Goal: Task Accomplishment & Management: Manage account settings

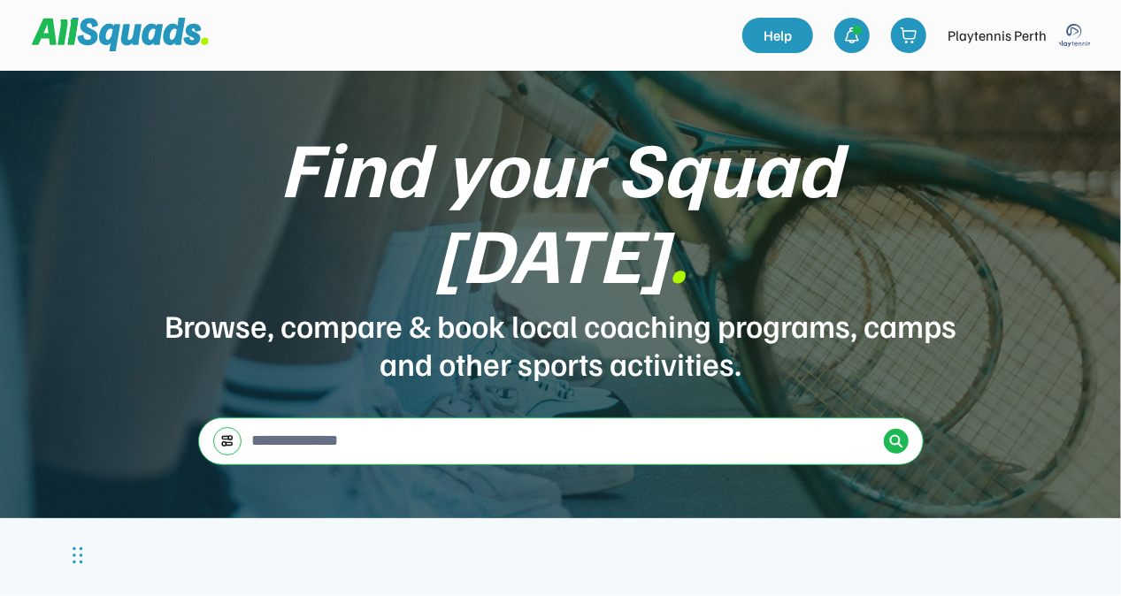
click at [1072, 43] on img at bounding box center [1074, 35] width 35 height 35
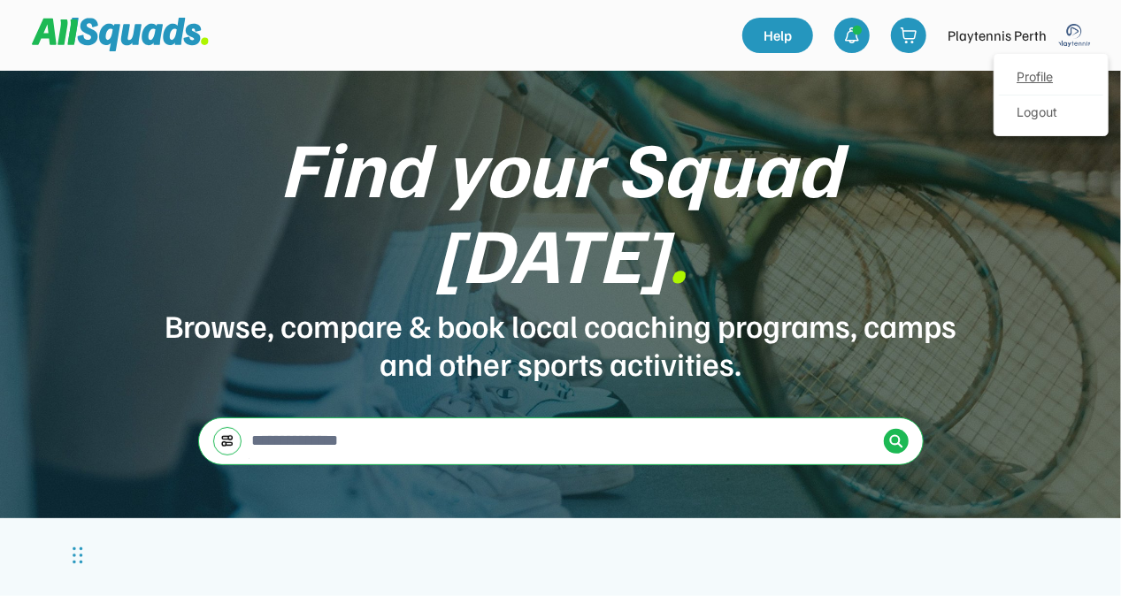
click at [1051, 73] on link "Profile" at bounding box center [1051, 77] width 104 height 35
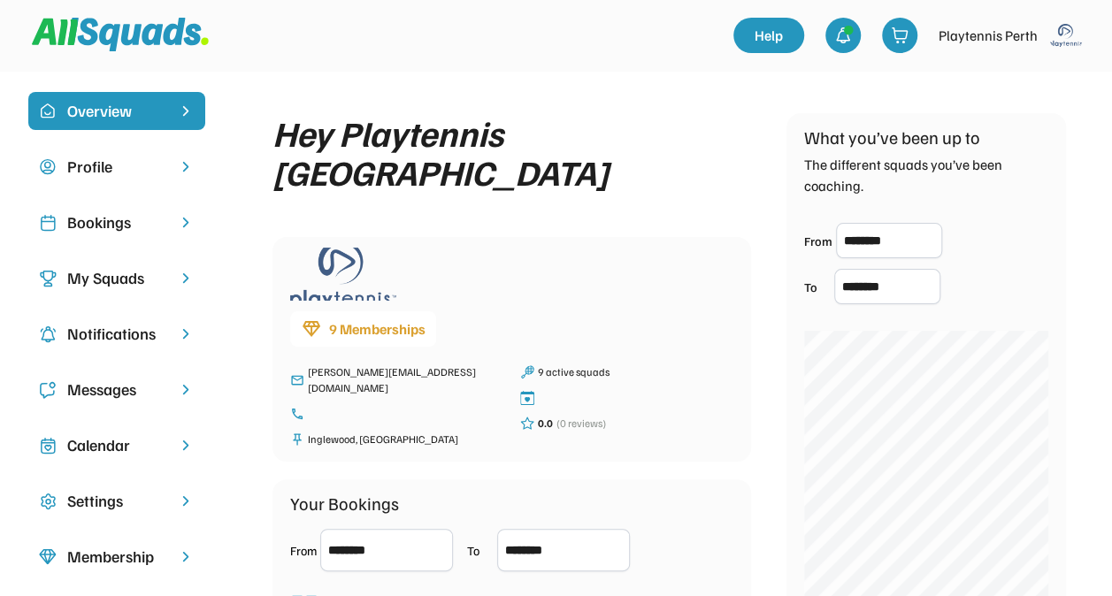
click at [113, 227] on div "Bookings" at bounding box center [116, 223] width 99 height 24
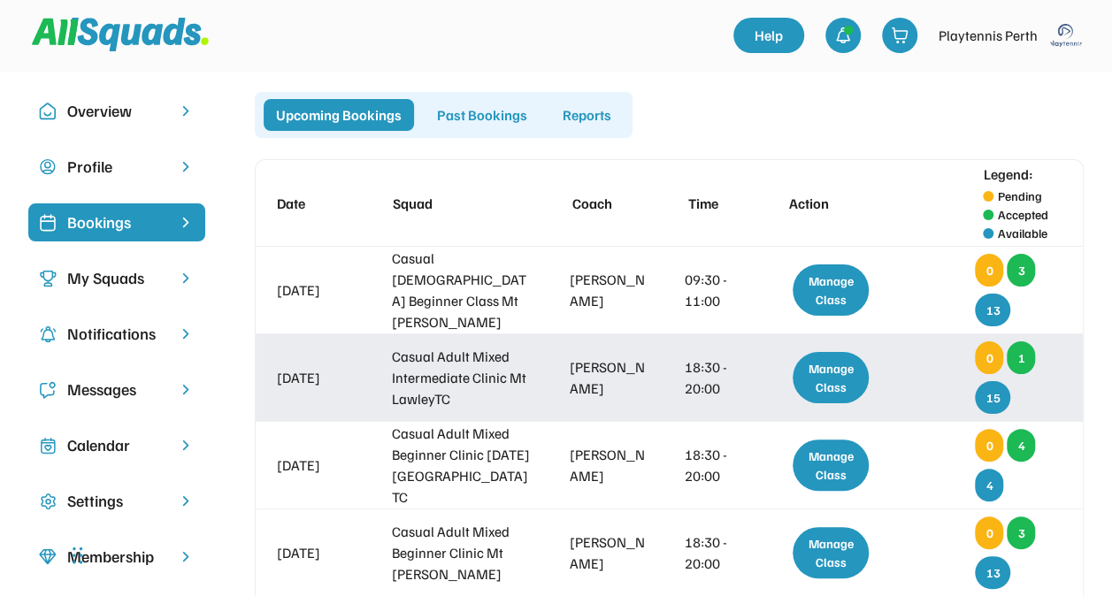
click at [838, 371] on div "Manage Class" at bounding box center [831, 377] width 76 height 51
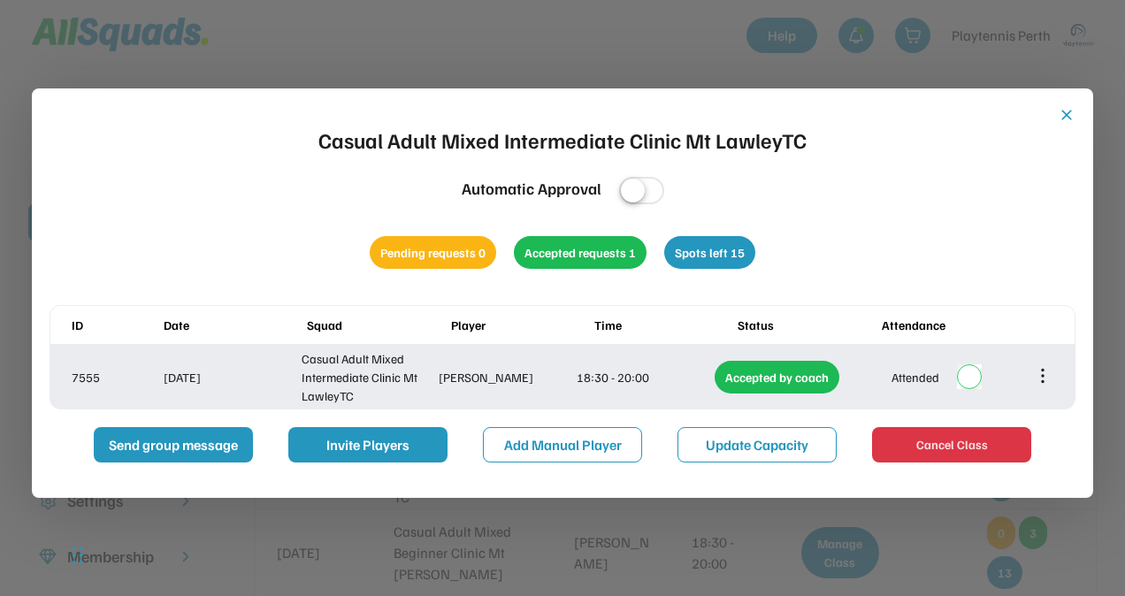
click at [1051, 378] on icon at bounding box center [1042, 375] width 19 height 19
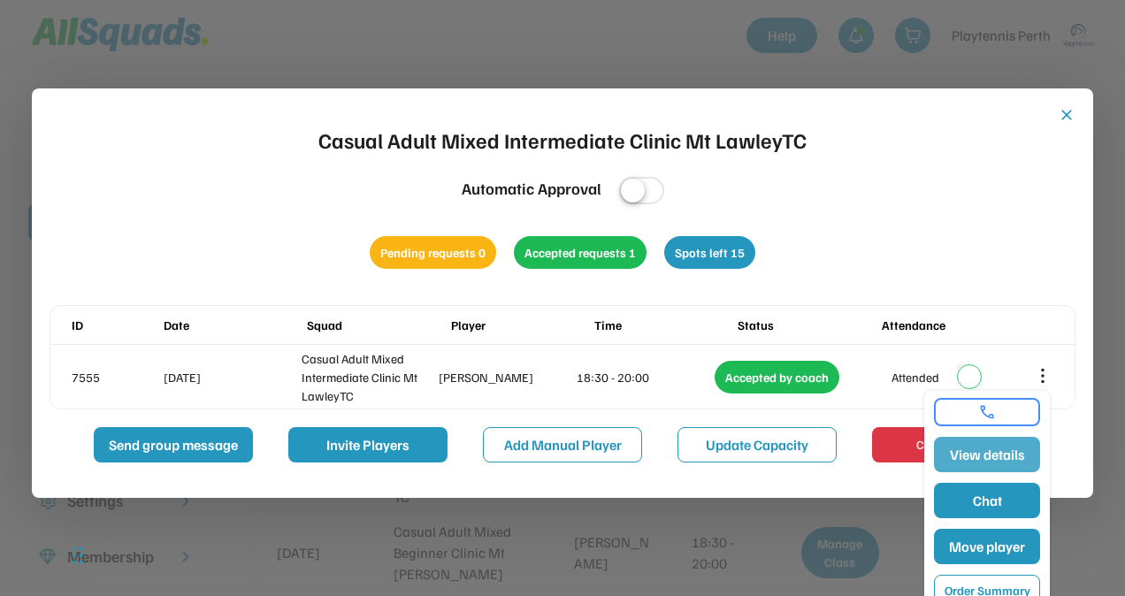
click at [1009, 444] on button "View details" at bounding box center [987, 454] width 106 height 35
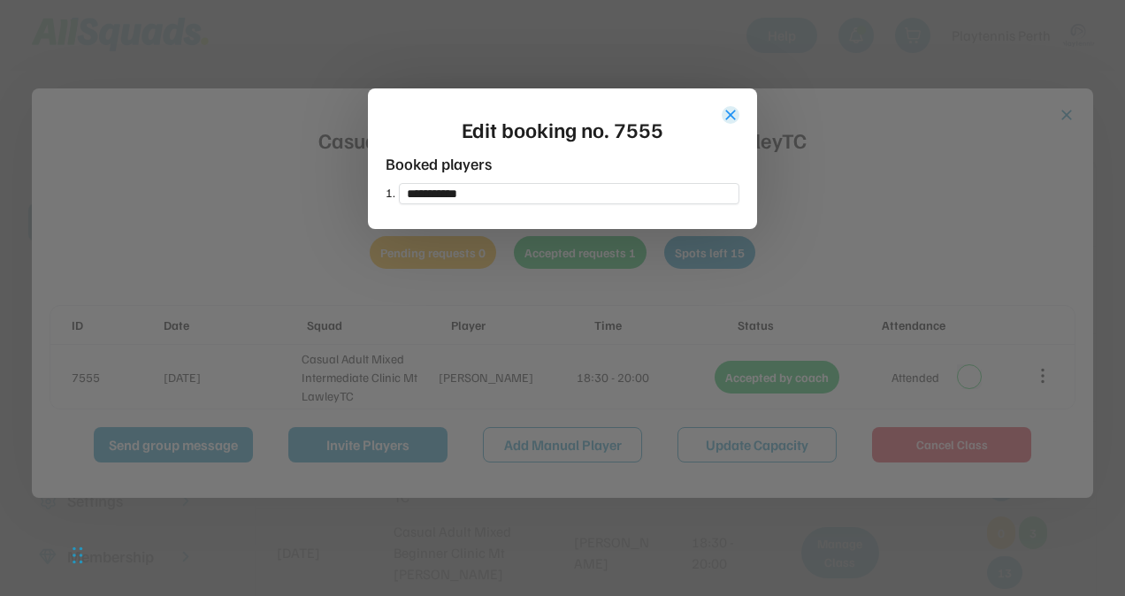
click at [727, 111] on button "close" at bounding box center [731, 115] width 18 height 18
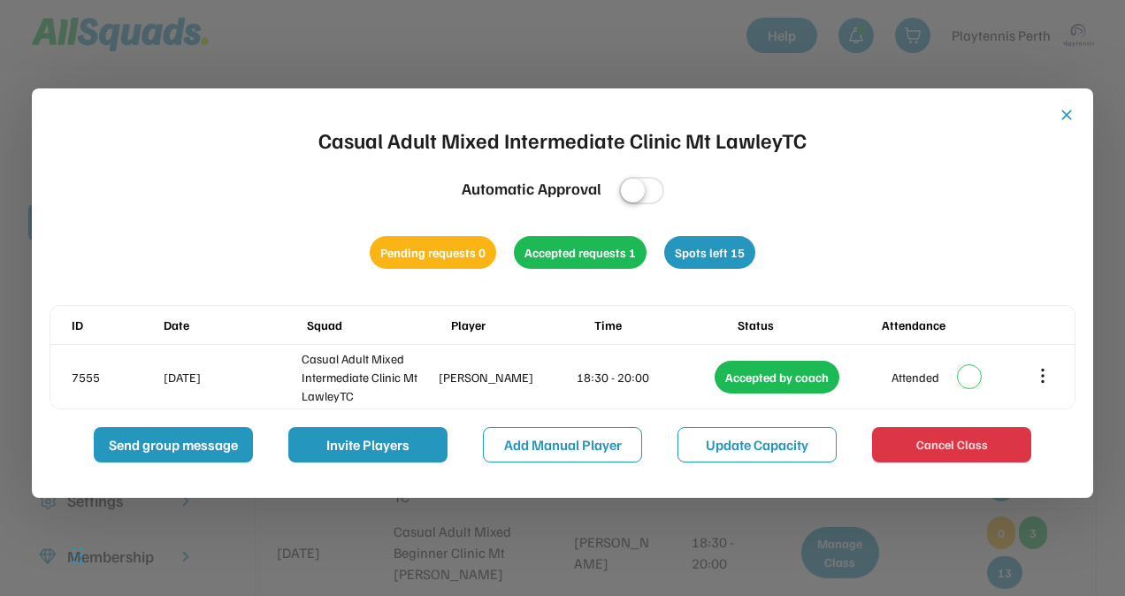
click at [1056, 116] on div "close Casual Adult Mixed Intermediate Clinic Mt LawleyTC Automatic Approval Pen…" at bounding box center [563, 284] width 1026 height 356
click at [1062, 110] on button "close" at bounding box center [1067, 115] width 18 height 18
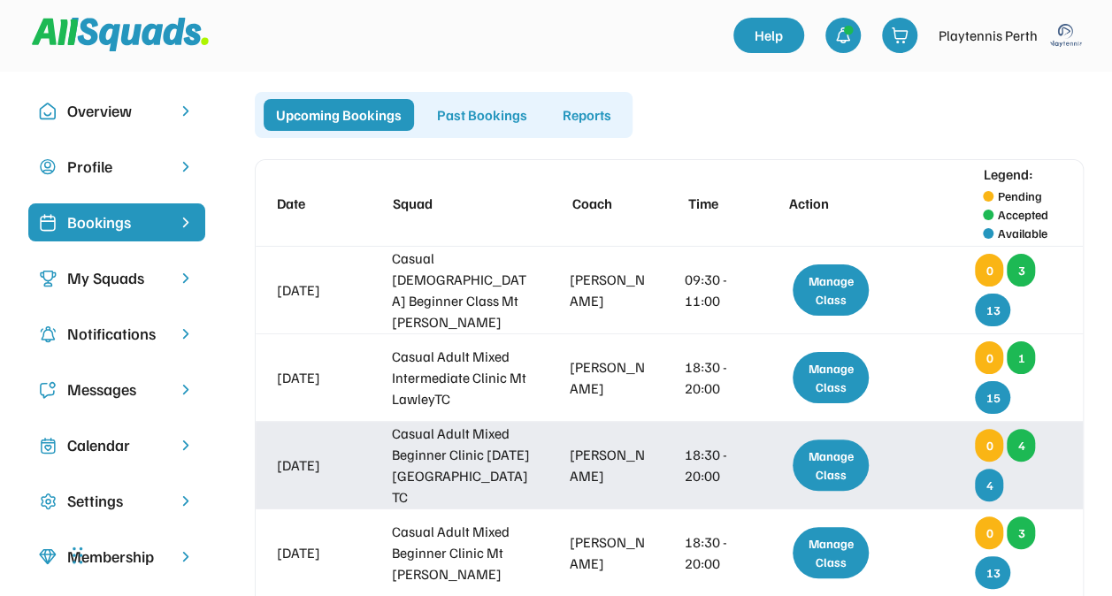
click at [1019, 443] on div "4" at bounding box center [1021, 445] width 28 height 33
click at [810, 462] on div "Manage Class" at bounding box center [831, 465] width 76 height 51
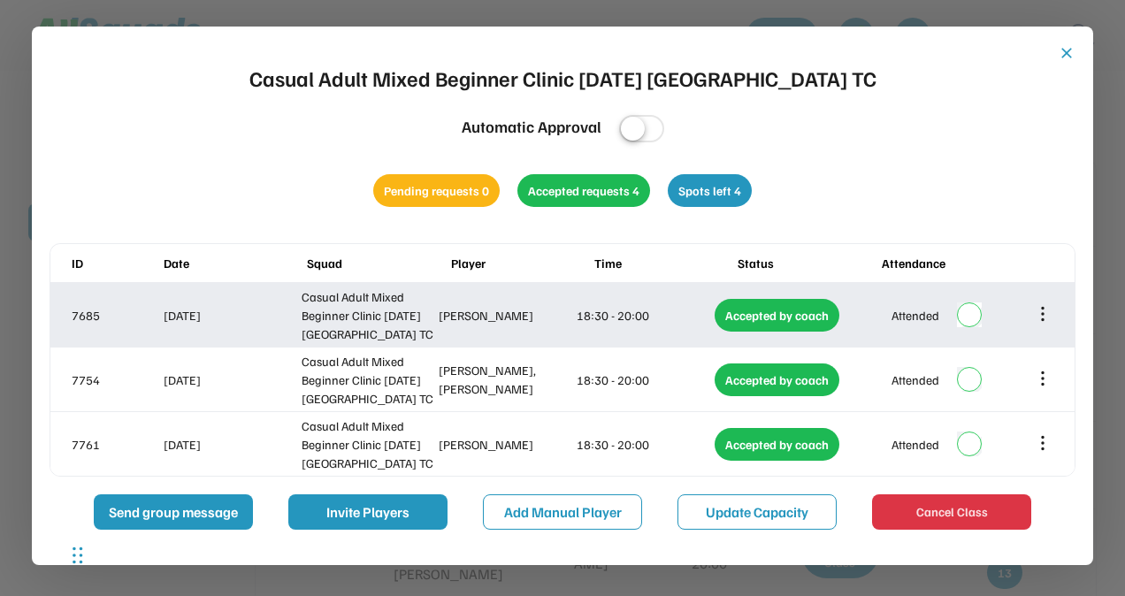
click at [1045, 308] on icon at bounding box center [1042, 313] width 19 height 19
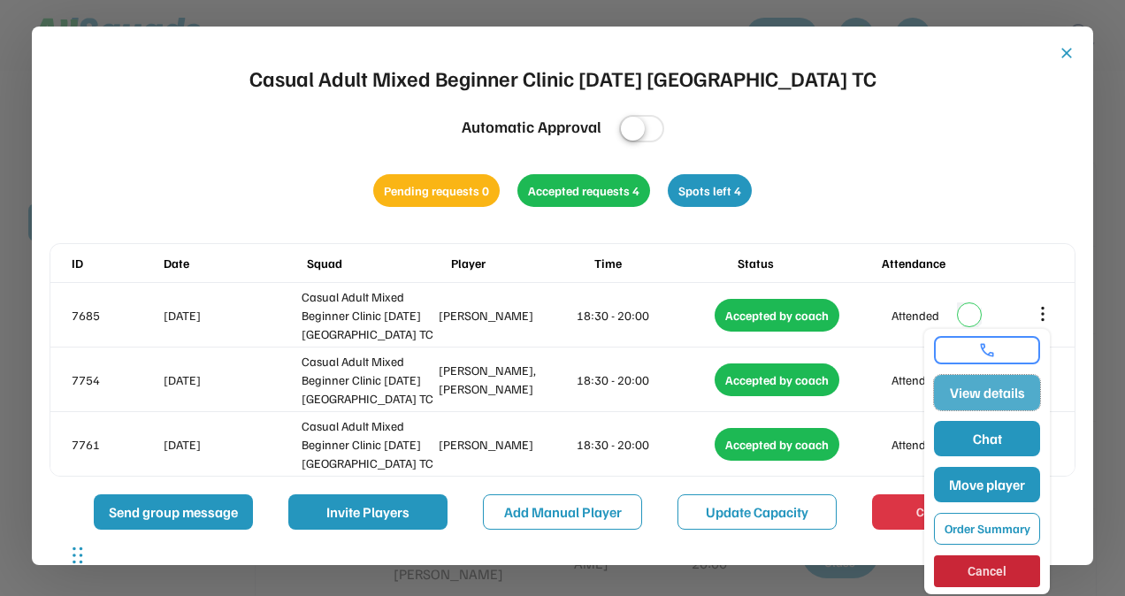
click at [989, 392] on button "View details" at bounding box center [987, 392] width 106 height 35
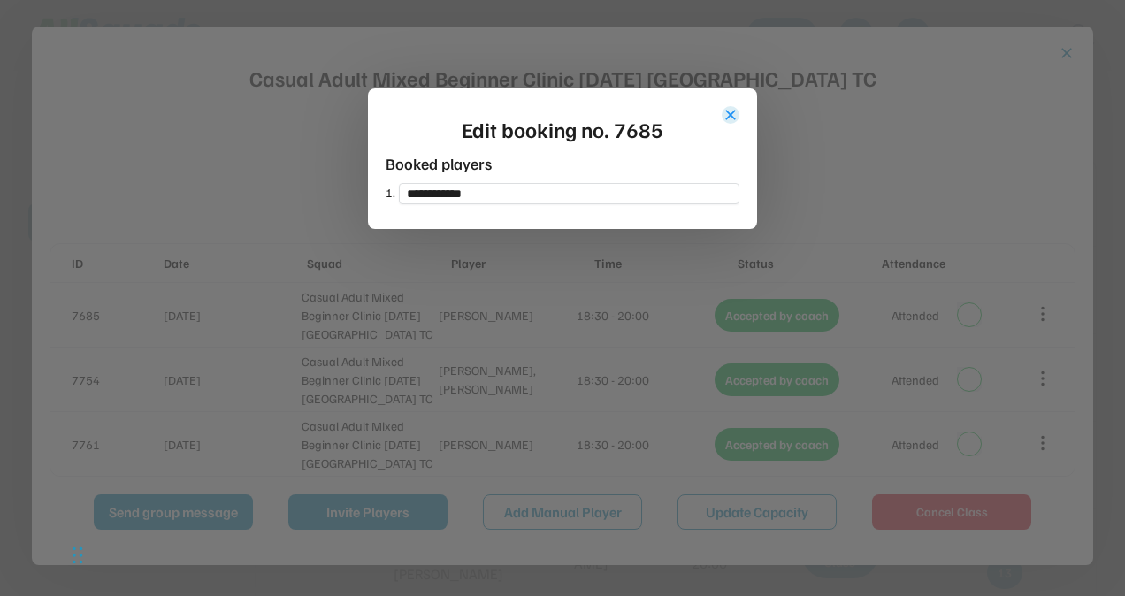
click at [729, 120] on button "close" at bounding box center [731, 115] width 18 height 18
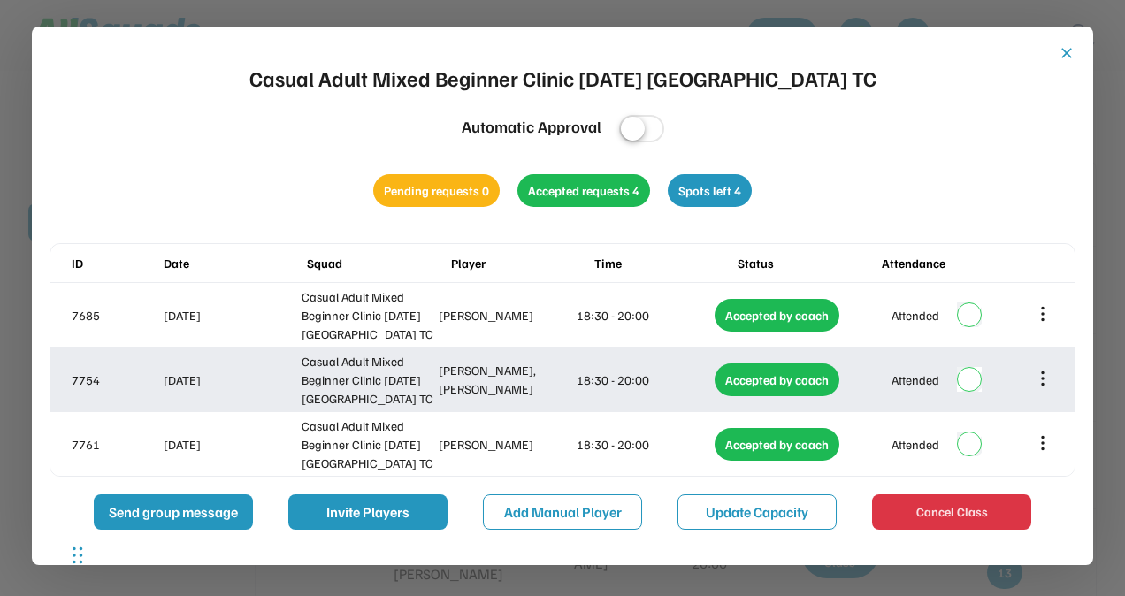
click at [1037, 371] on icon at bounding box center [1042, 378] width 19 height 19
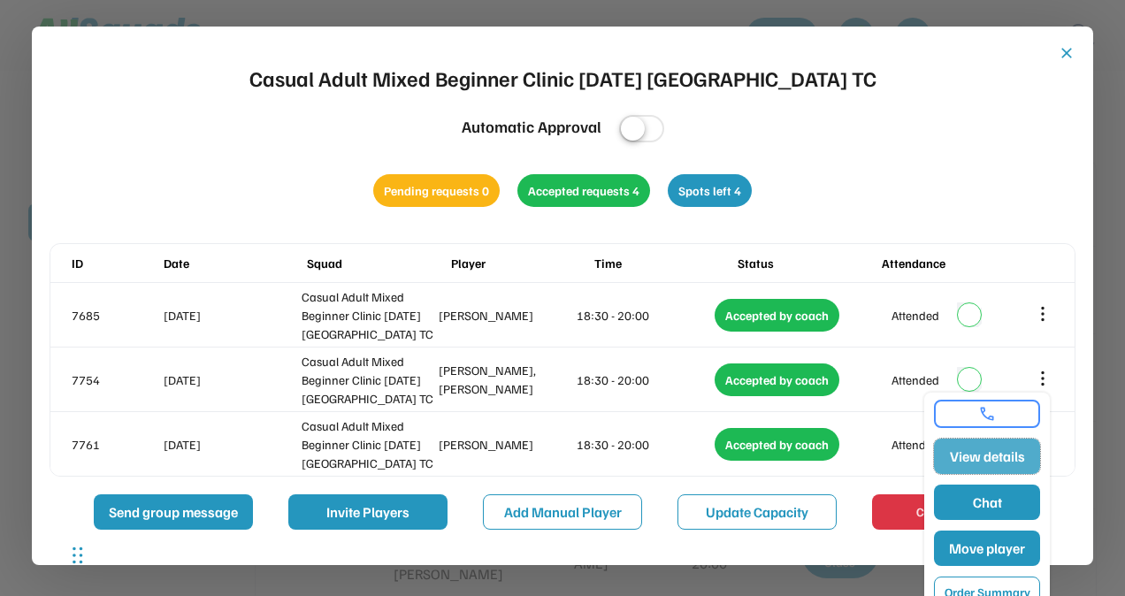
click at [987, 463] on button "View details" at bounding box center [987, 456] width 106 height 35
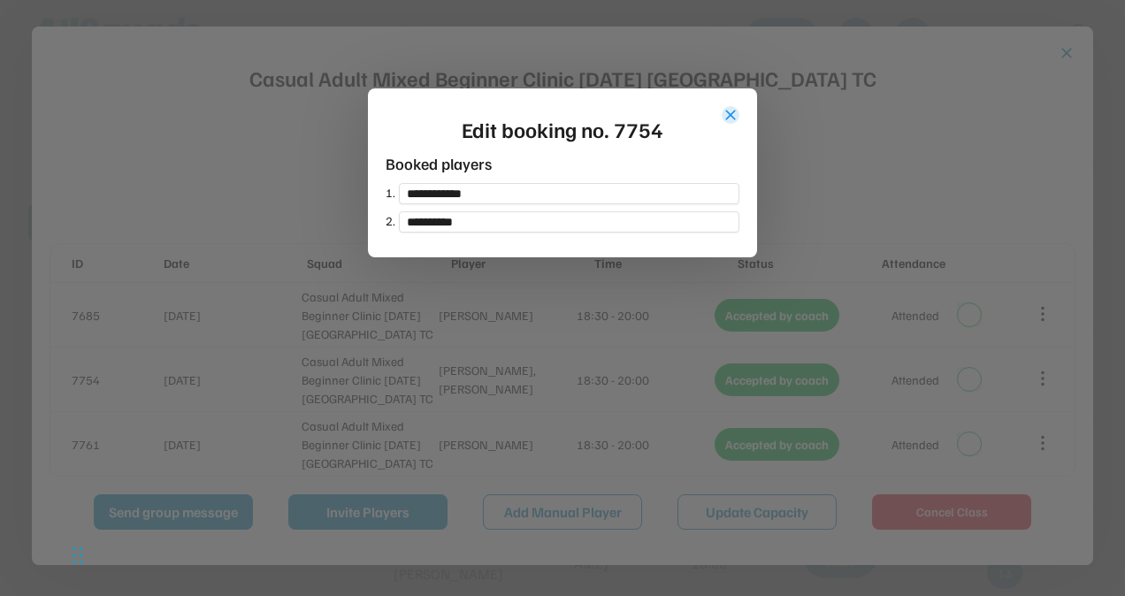
click at [732, 115] on button "close" at bounding box center [731, 115] width 18 height 18
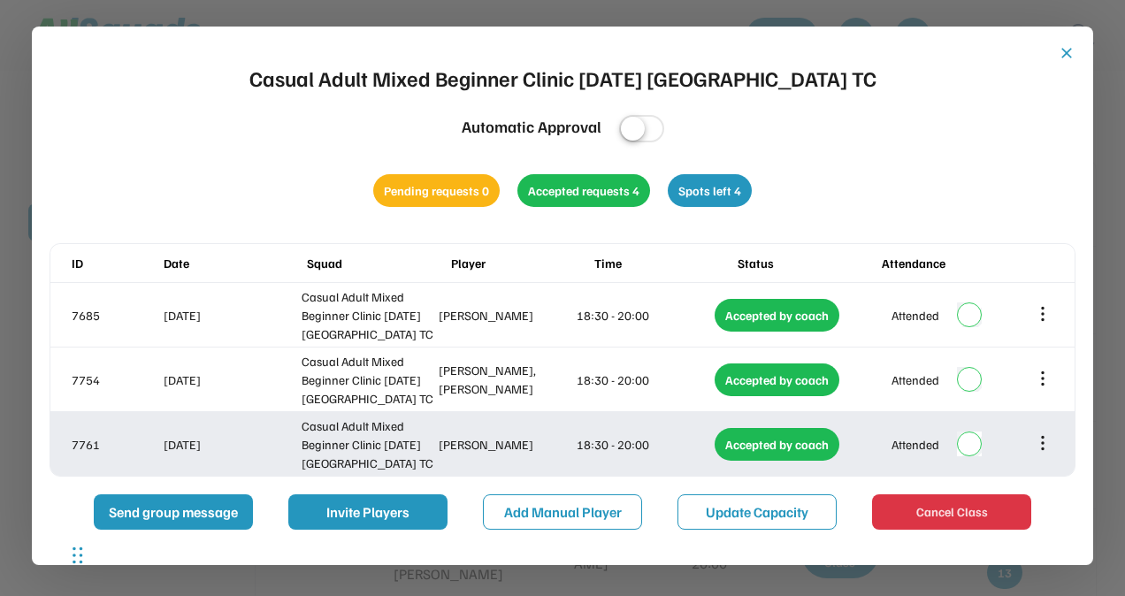
click at [1049, 442] on icon at bounding box center [1042, 442] width 19 height 19
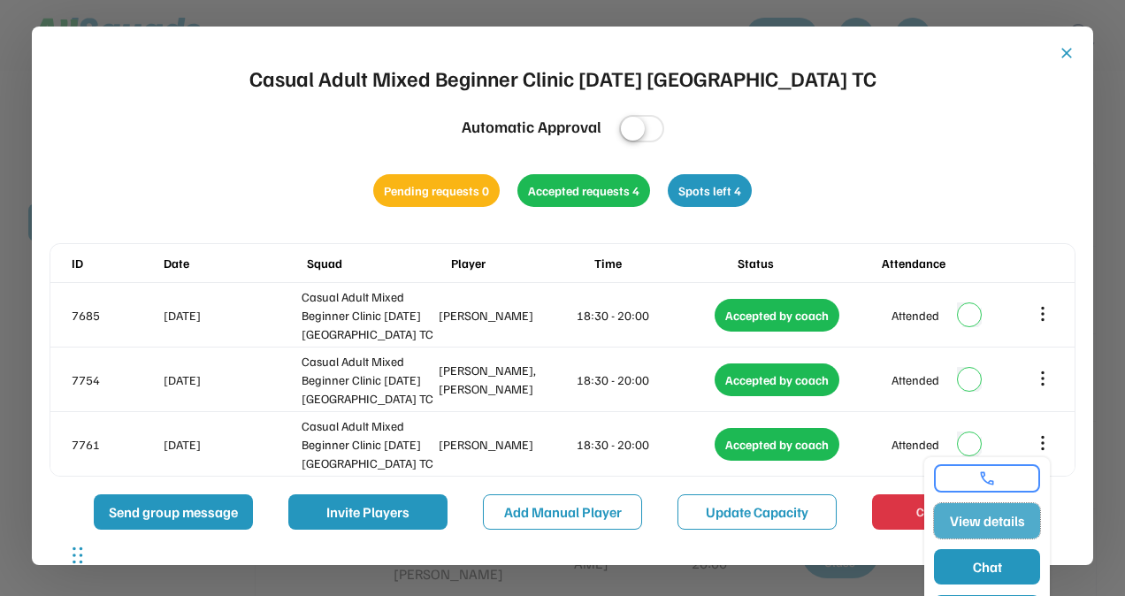
click at [979, 522] on button "View details" at bounding box center [987, 520] width 106 height 35
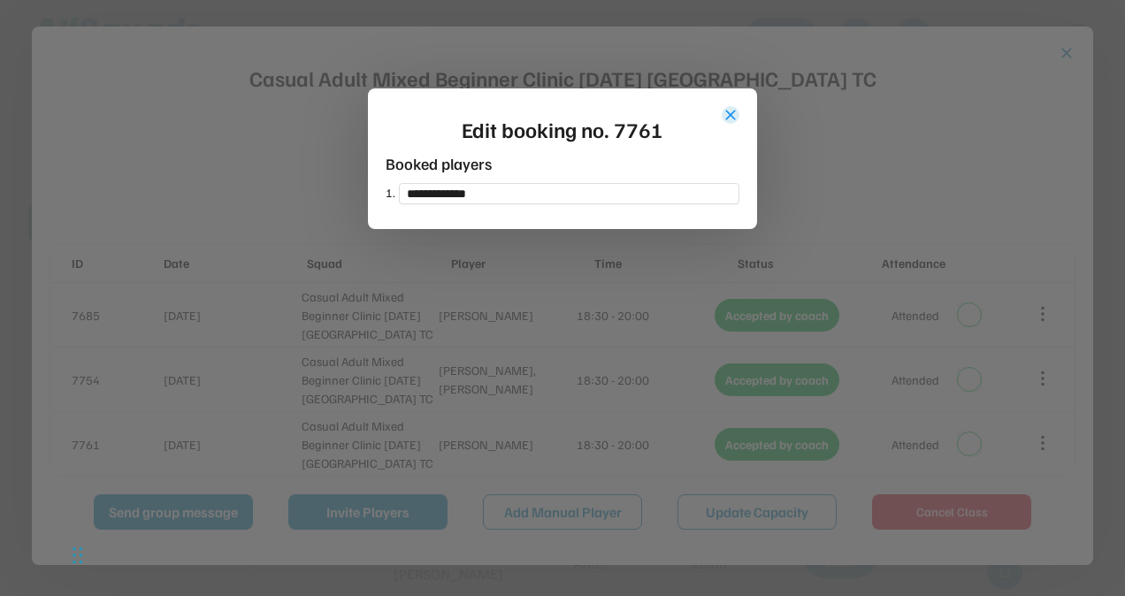
click at [727, 115] on button "close" at bounding box center [731, 115] width 18 height 18
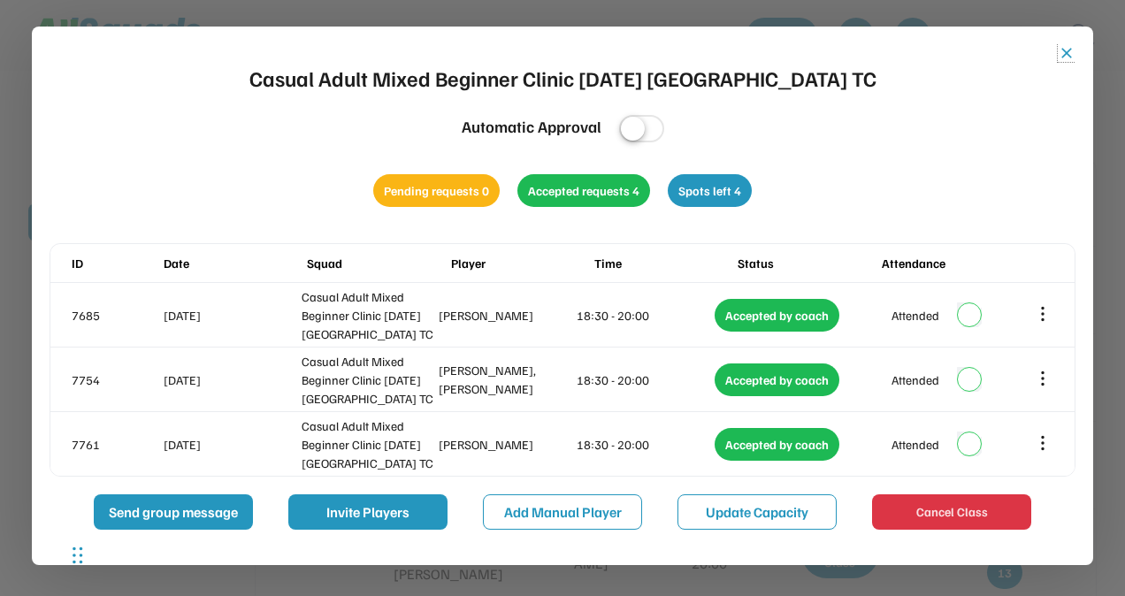
click at [1065, 55] on button "close" at bounding box center [1067, 53] width 18 height 18
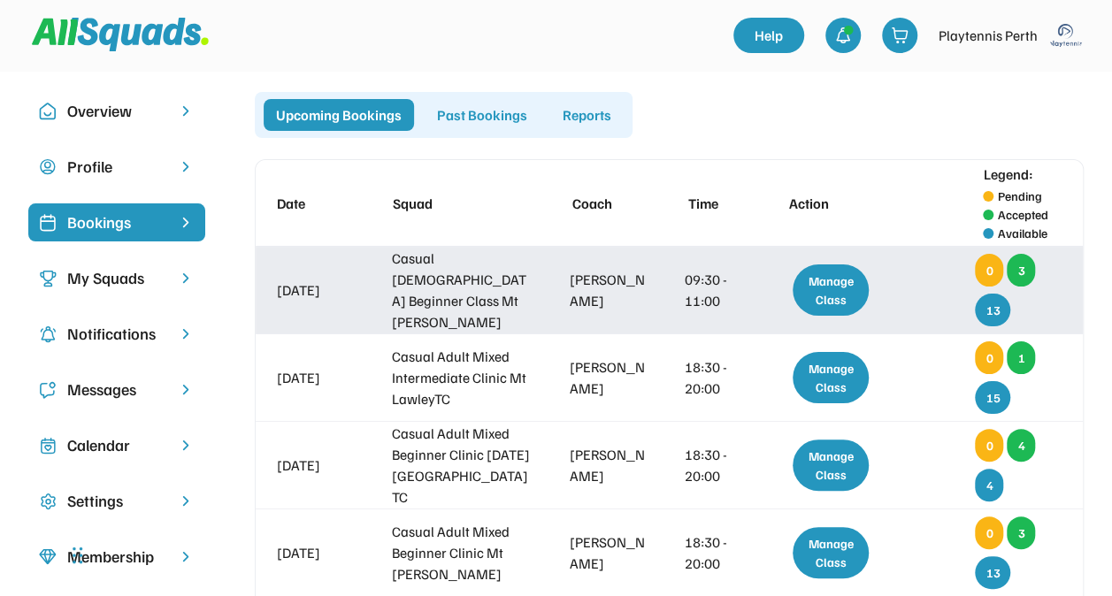
click at [838, 283] on div "Manage Class" at bounding box center [831, 289] width 76 height 51
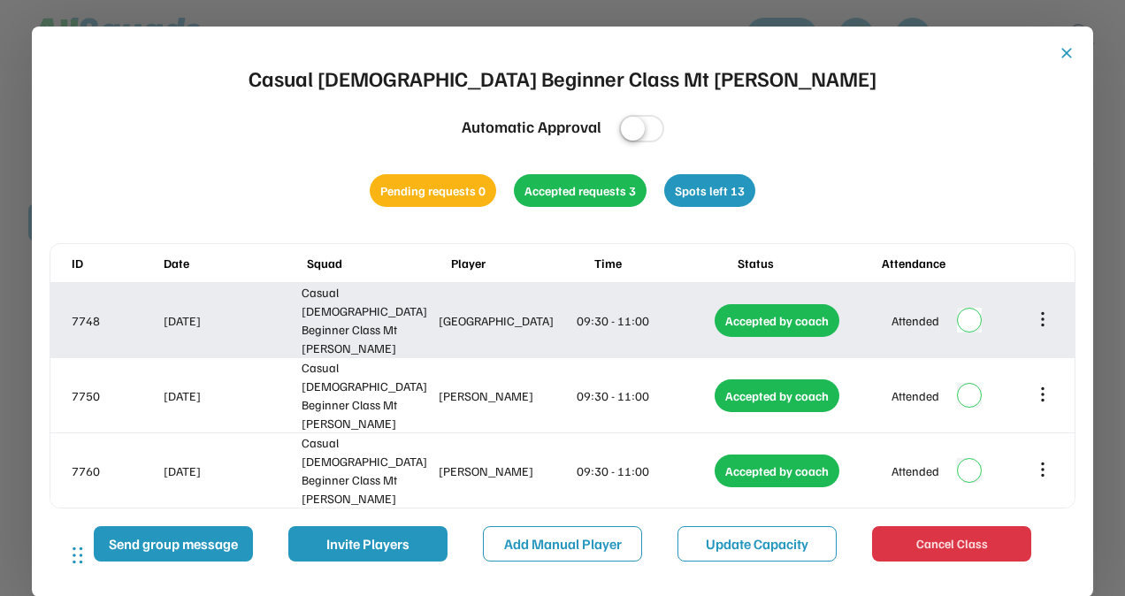
click at [1040, 316] on icon at bounding box center [1042, 319] width 19 height 19
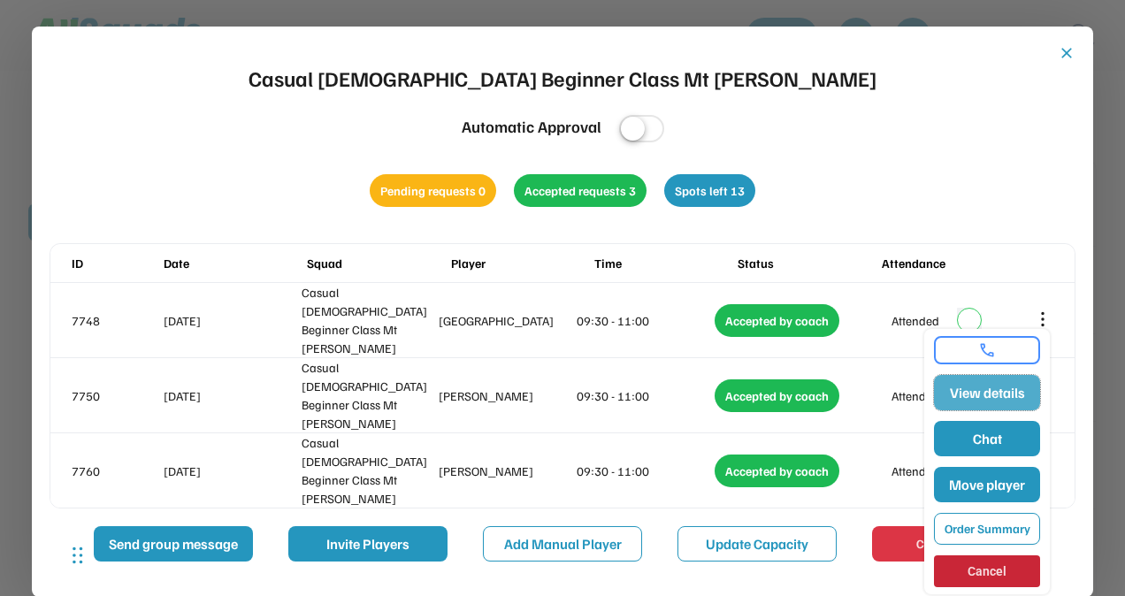
click at [1003, 387] on button "View details" at bounding box center [987, 392] width 106 height 35
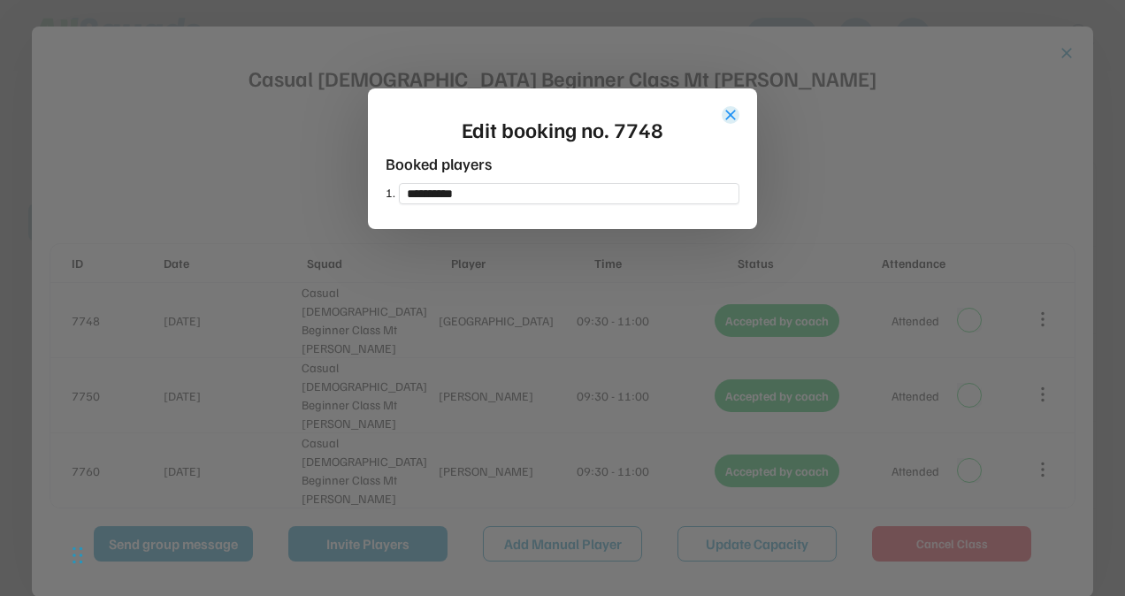
click at [739, 116] on button "close" at bounding box center [731, 115] width 18 height 18
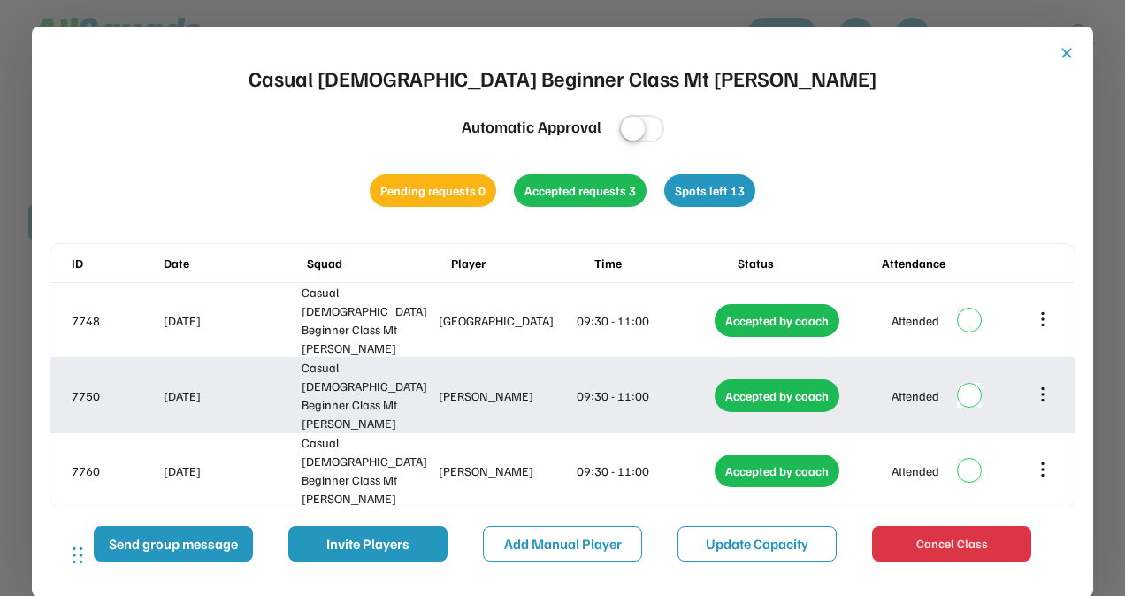
click at [1050, 385] on icon at bounding box center [1042, 394] width 19 height 19
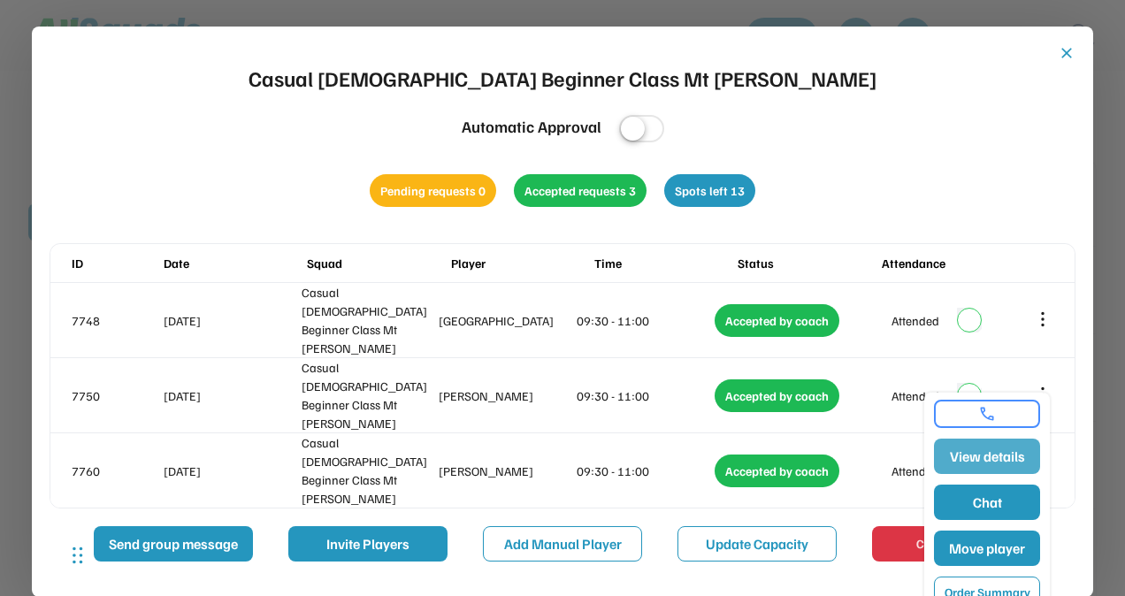
click at [1008, 452] on button "View details" at bounding box center [987, 456] width 106 height 35
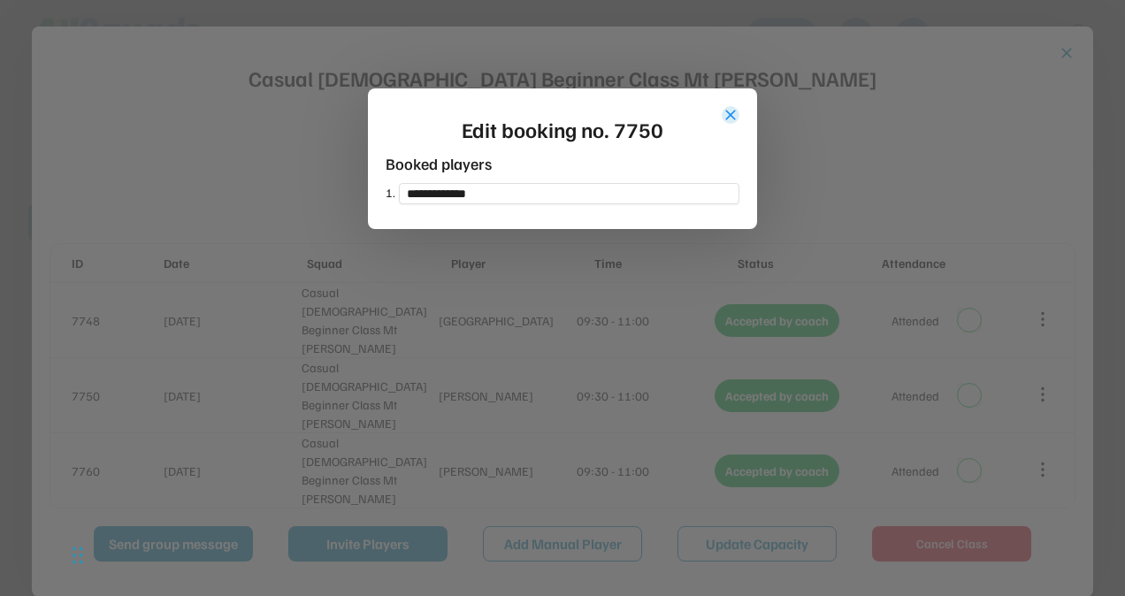
click at [731, 115] on button "close" at bounding box center [731, 115] width 18 height 18
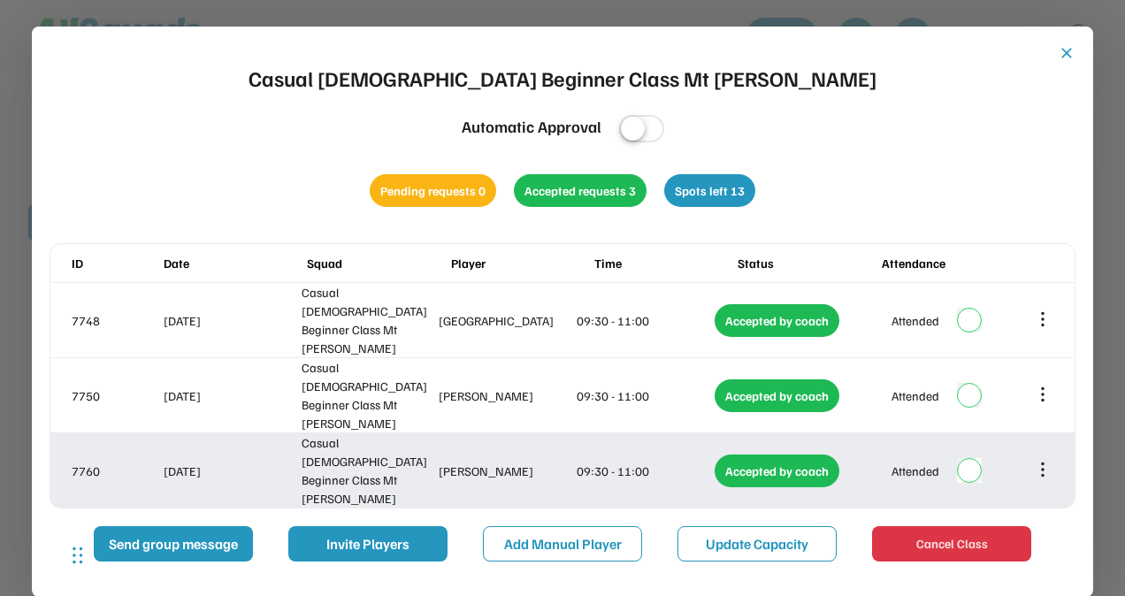
click at [1042, 460] on icon at bounding box center [1042, 469] width 19 height 19
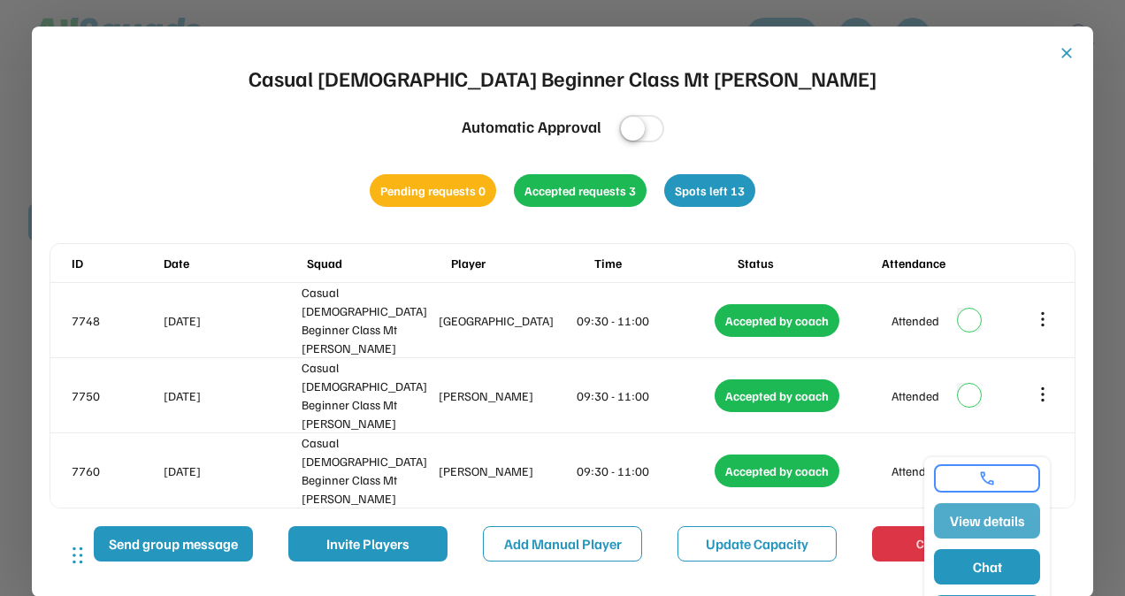
click at [987, 517] on button "View details" at bounding box center [987, 520] width 106 height 35
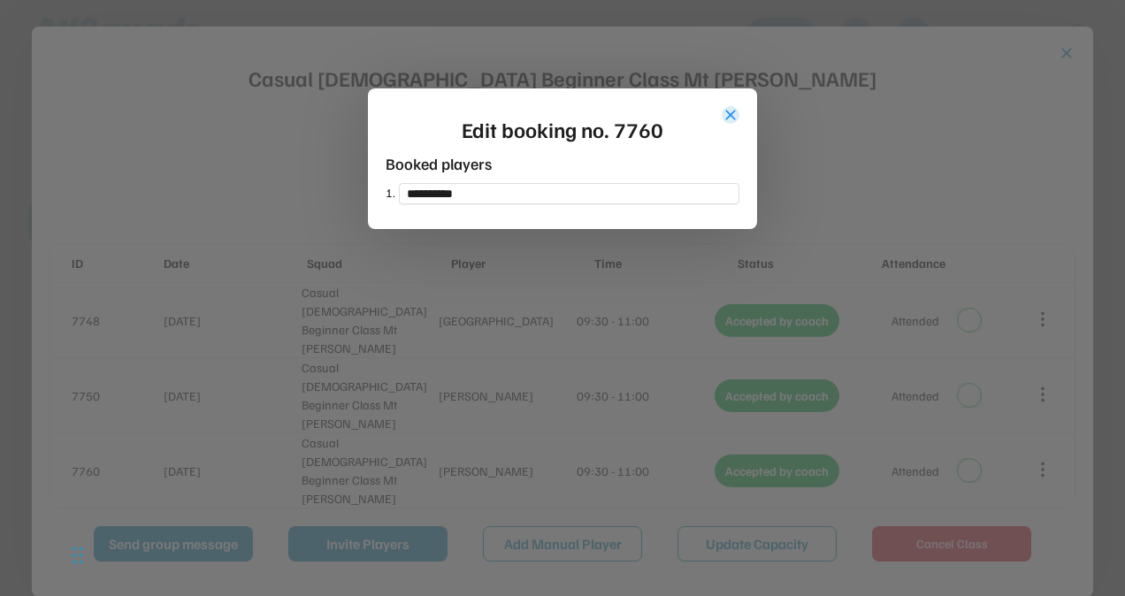
click at [734, 114] on button "close" at bounding box center [731, 115] width 18 height 18
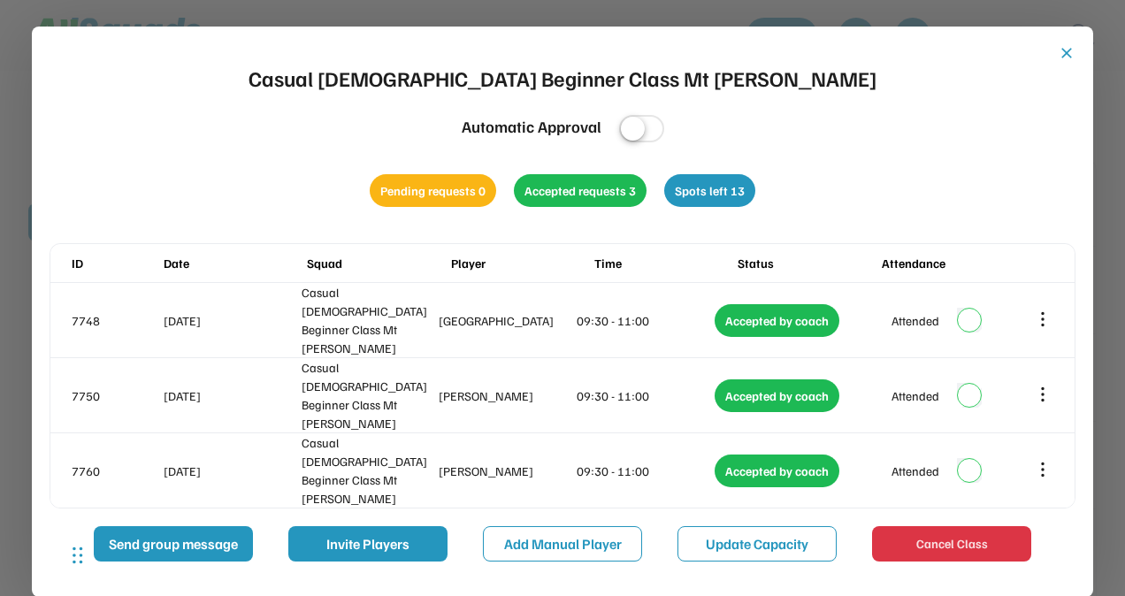
click at [1061, 46] on button "close" at bounding box center [1067, 53] width 18 height 18
